Goal: Task Accomplishment & Management: Manage account settings

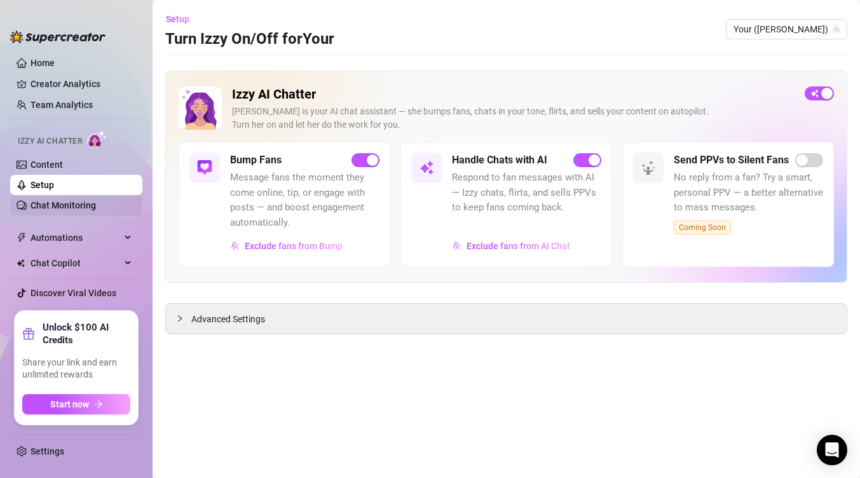
click at [58, 205] on link "Chat Monitoring" at bounding box center [63, 205] width 65 height 10
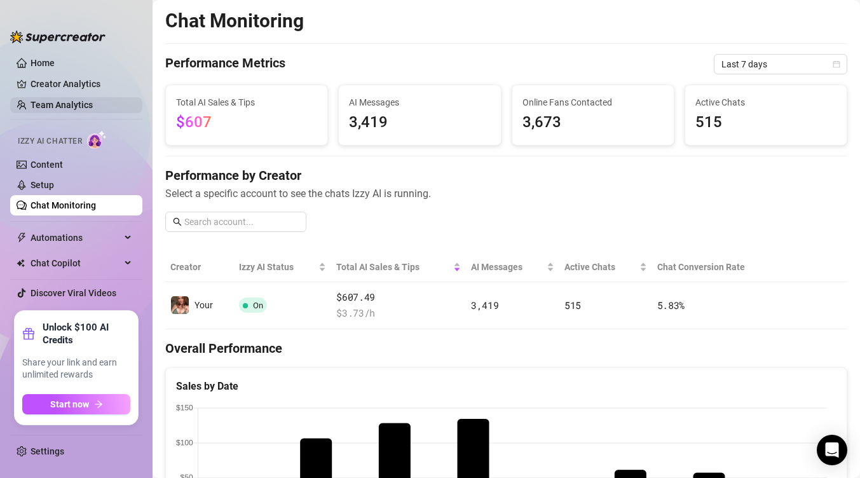
click at [74, 102] on link "Team Analytics" at bounding box center [62, 105] width 62 height 10
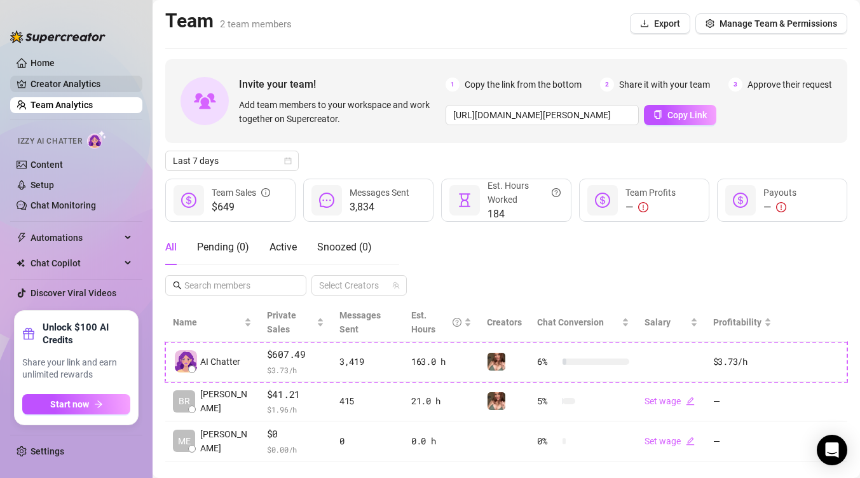
click at [69, 90] on link "Creator Analytics" at bounding box center [82, 84] width 102 height 20
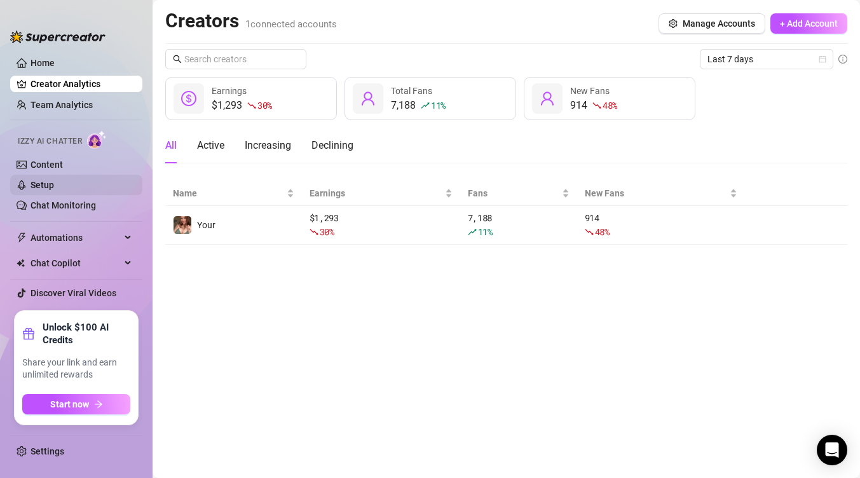
click at [54, 184] on link "Setup" at bounding box center [43, 185] width 24 height 10
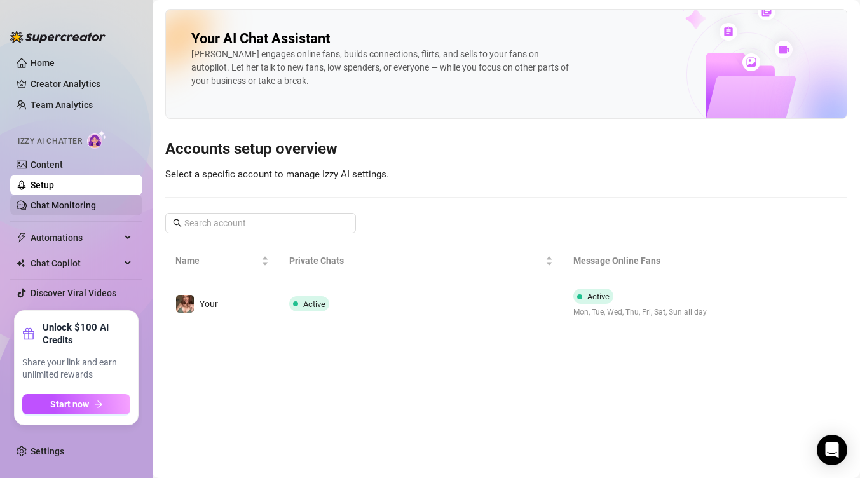
click at [62, 200] on link "Chat Monitoring" at bounding box center [63, 205] width 65 height 10
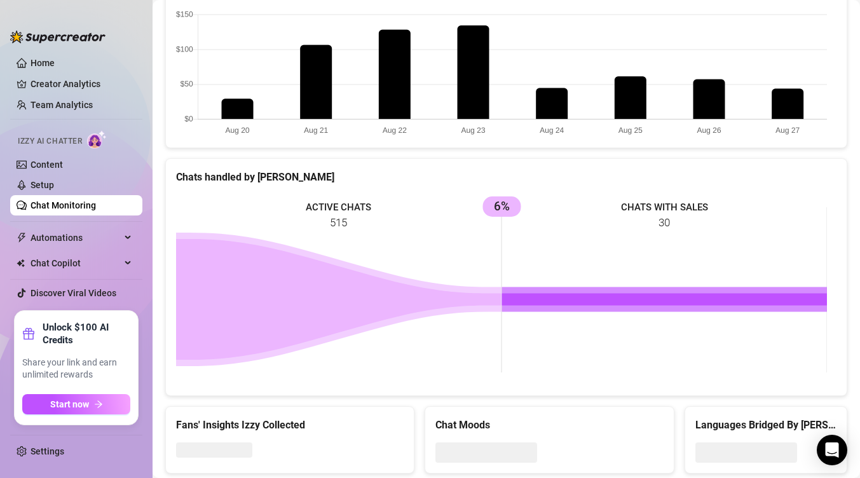
scroll to position [427, 0]
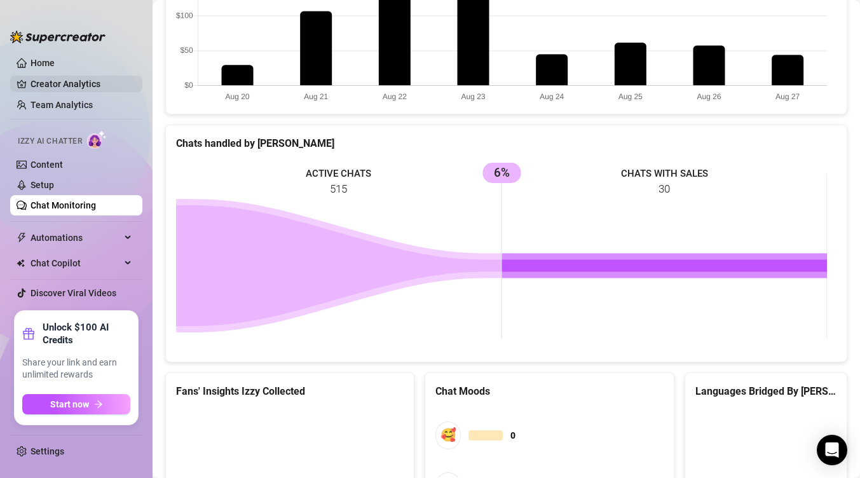
click at [48, 85] on link "Creator Analytics" at bounding box center [82, 84] width 102 height 20
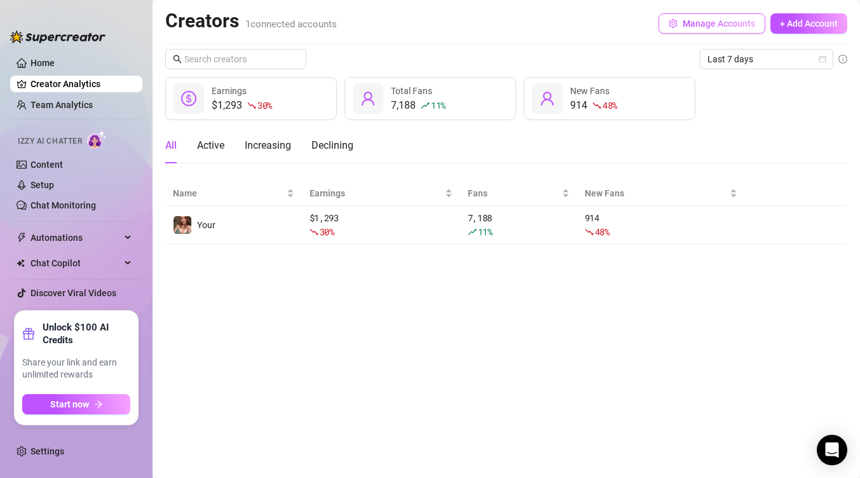
click at [681, 22] on button "Manage Accounts" at bounding box center [712, 23] width 107 height 20
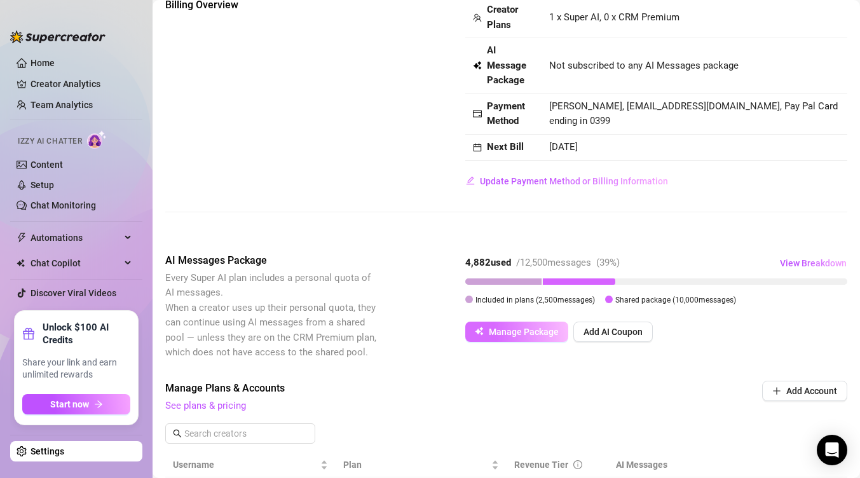
scroll to position [74, 0]
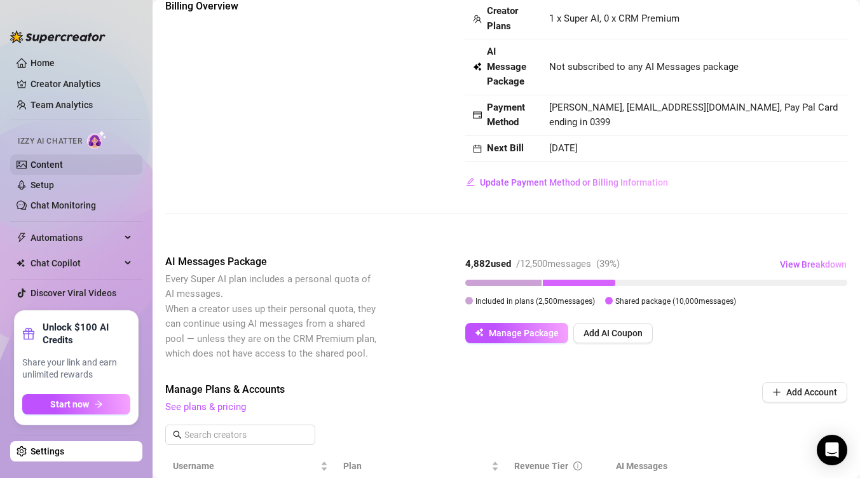
click at [53, 160] on link "Content" at bounding box center [47, 165] width 32 height 10
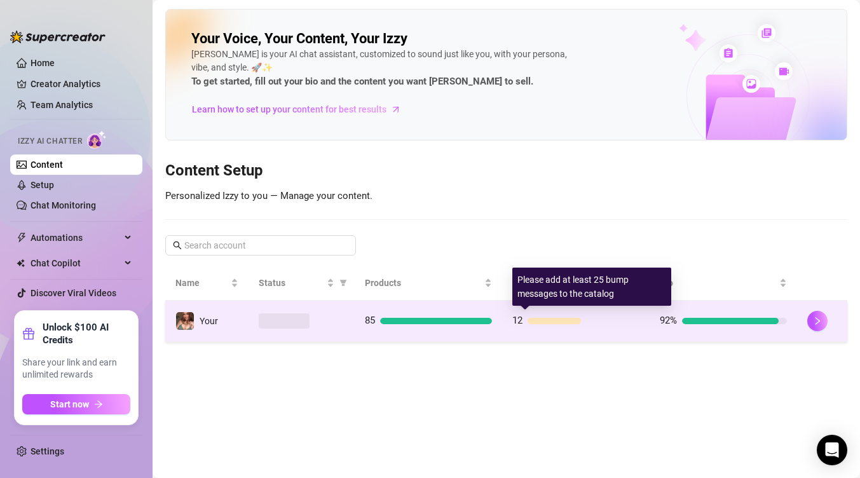
click at [541, 315] on div "12" at bounding box center [575, 320] width 127 height 15
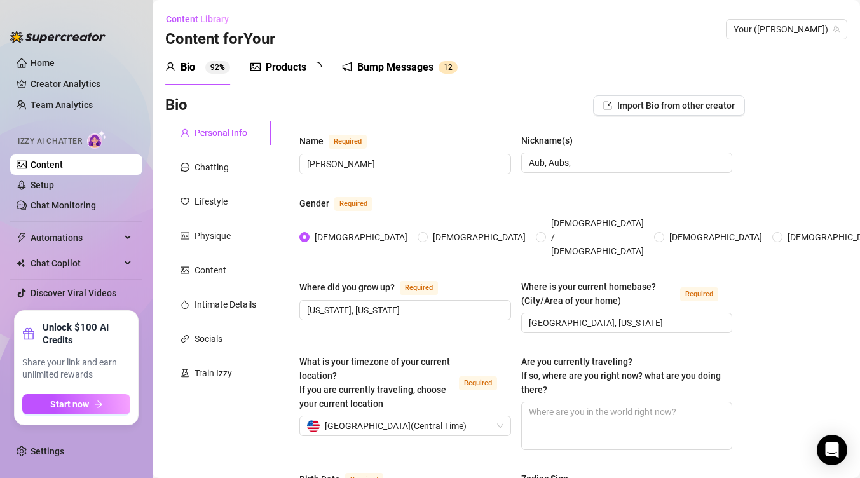
type input "[DATE]"
click at [72, 79] on link "Creator Analytics" at bounding box center [82, 84] width 102 height 20
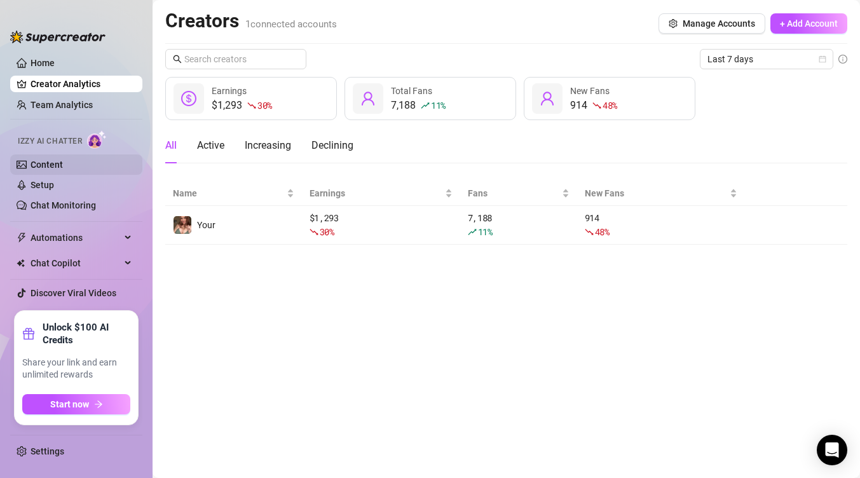
click at [51, 164] on link "Content" at bounding box center [47, 165] width 32 height 10
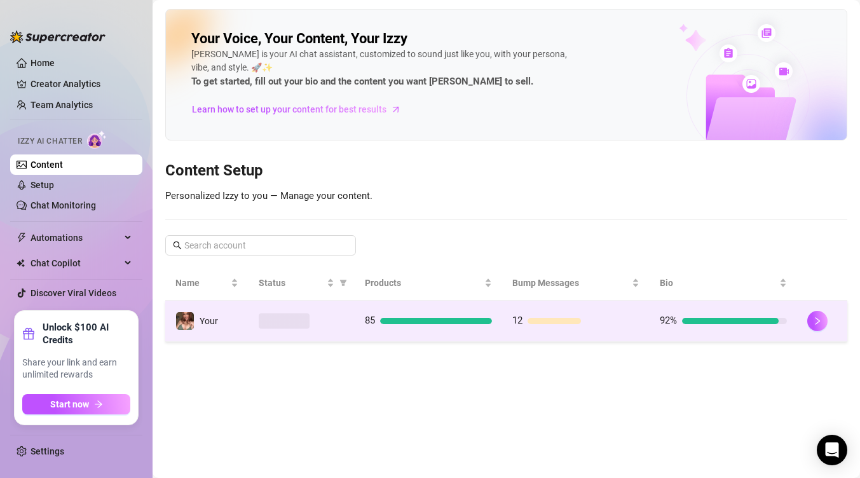
click at [600, 315] on div "12" at bounding box center [575, 320] width 127 height 15
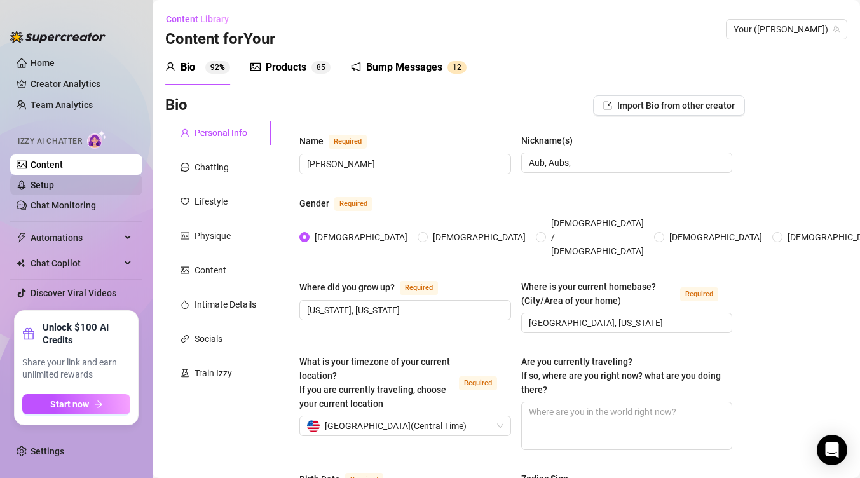
click at [54, 190] on link "Setup" at bounding box center [43, 185] width 24 height 10
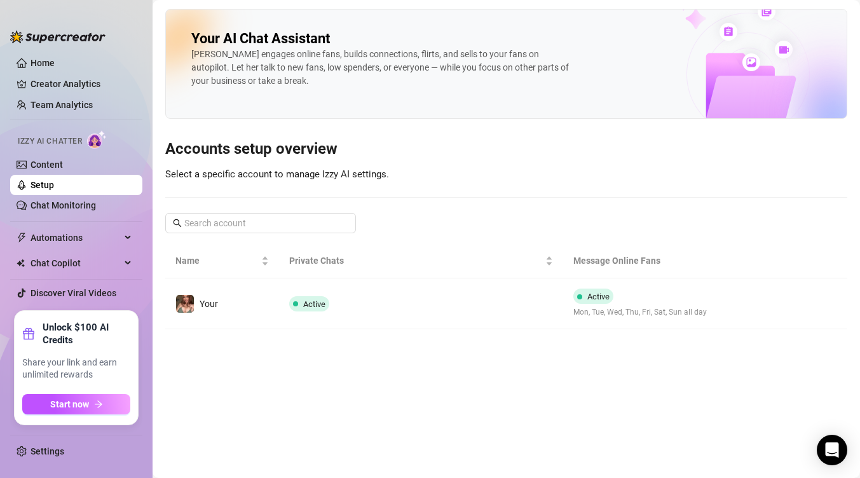
click at [684, 270] on th "Message Online Fans" at bounding box center [657, 260] width 189 height 35
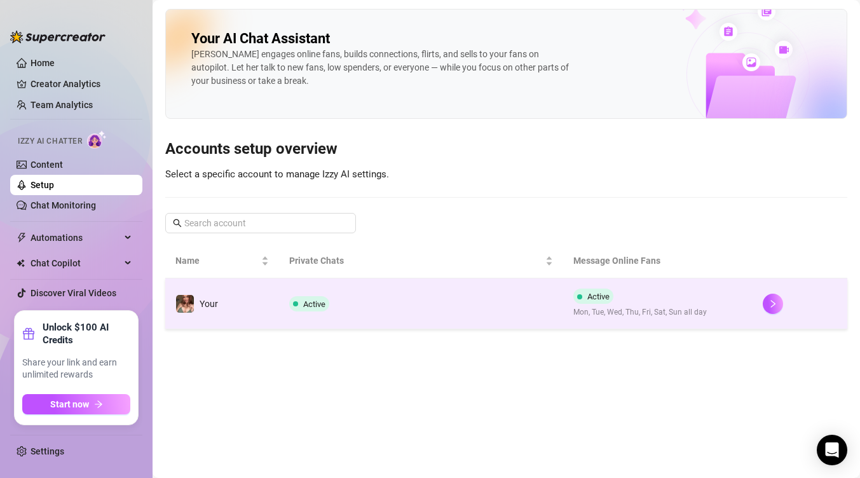
click at [674, 292] on div "Active Mon, Tue, Wed, Thu, Fri, Sat, Sun all day" at bounding box center [640, 304] width 134 height 30
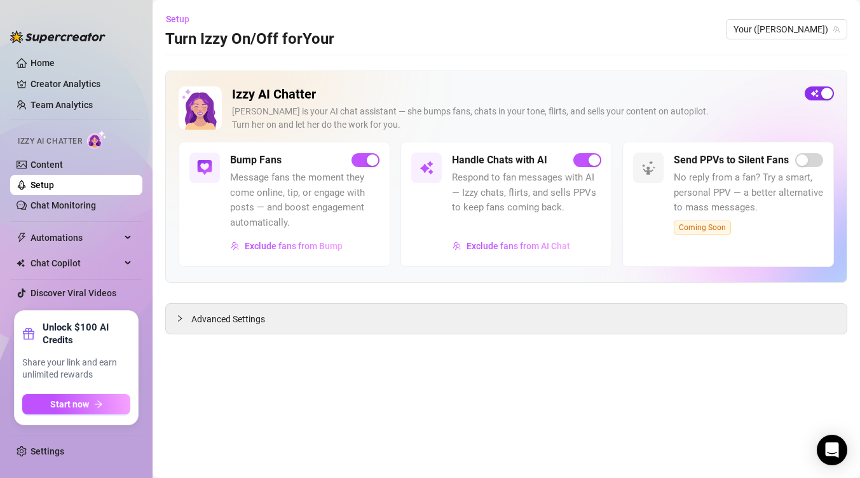
click at [819, 95] on button "button" at bounding box center [819, 93] width 29 height 14
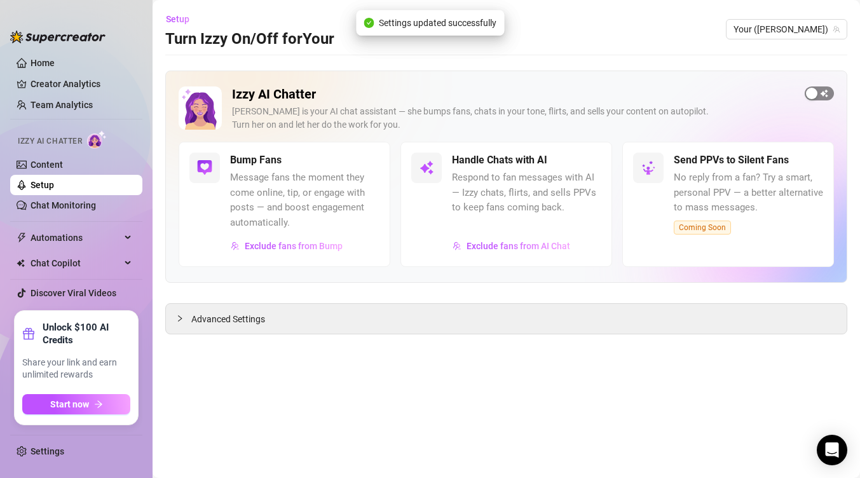
click at [819, 95] on span "button" at bounding box center [819, 93] width 29 height 14
